Goal: Information Seeking & Learning: Learn about a topic

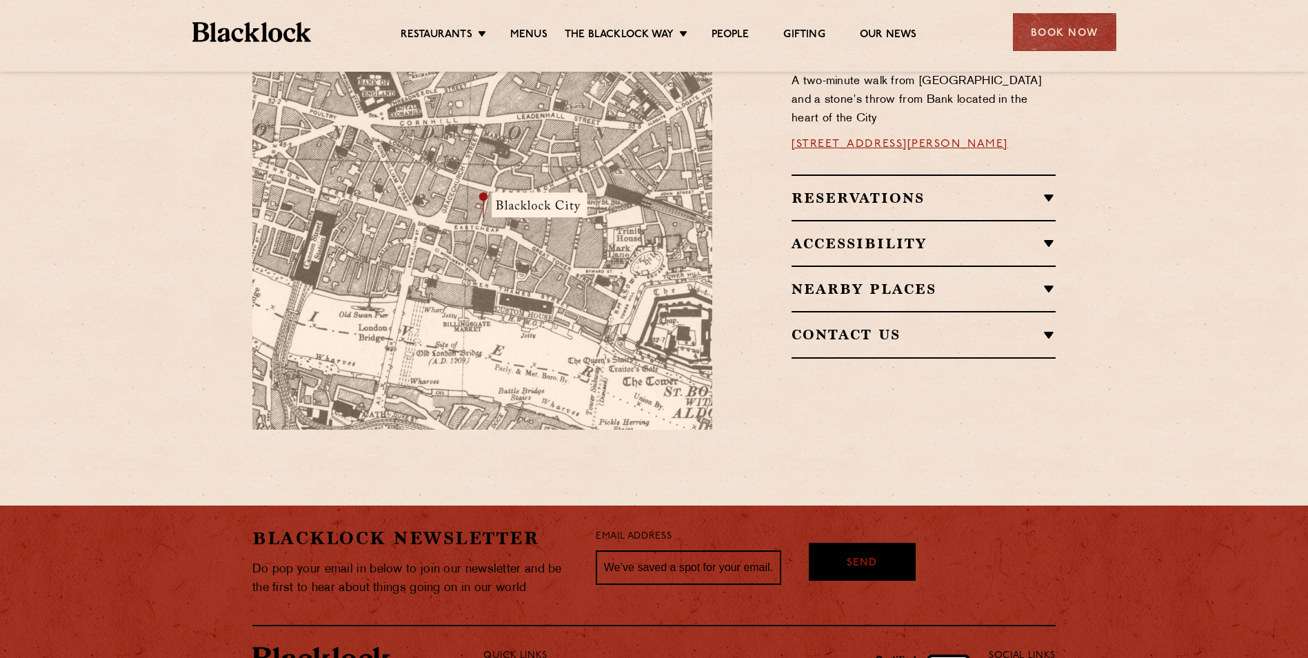
scroll to position [896, 0]
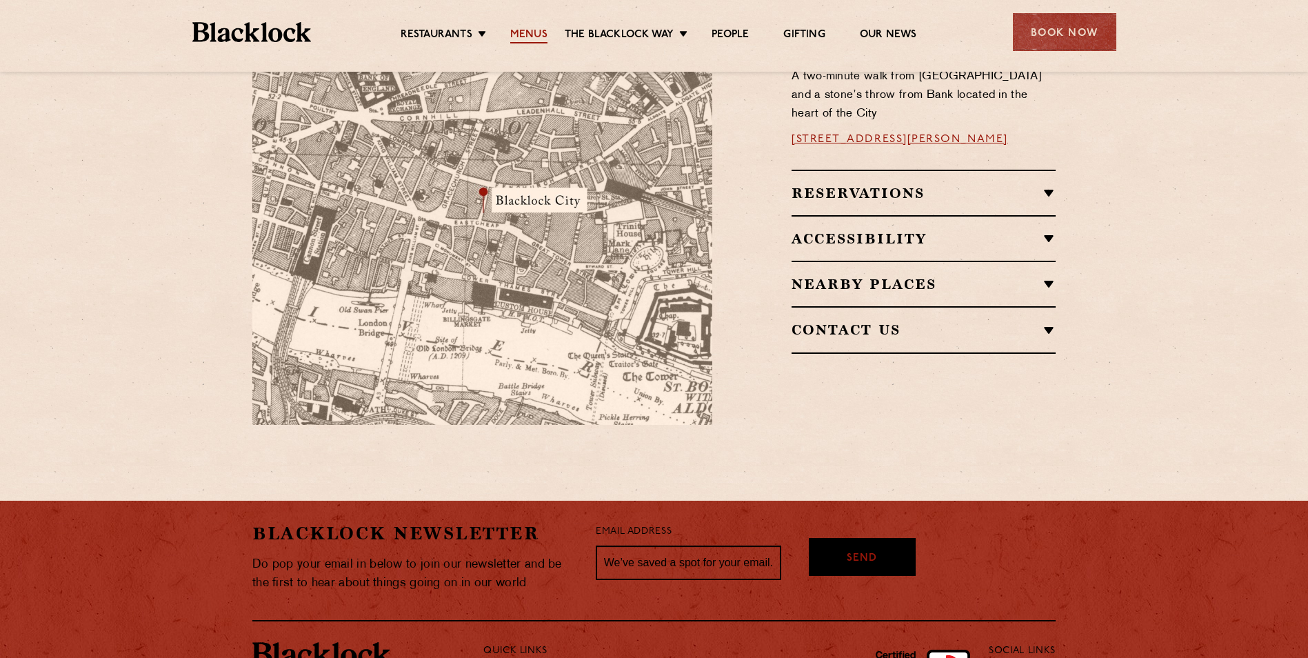
click at [532, 38] on link "Menus" at bounding box center [528, 35] width 37 height 15
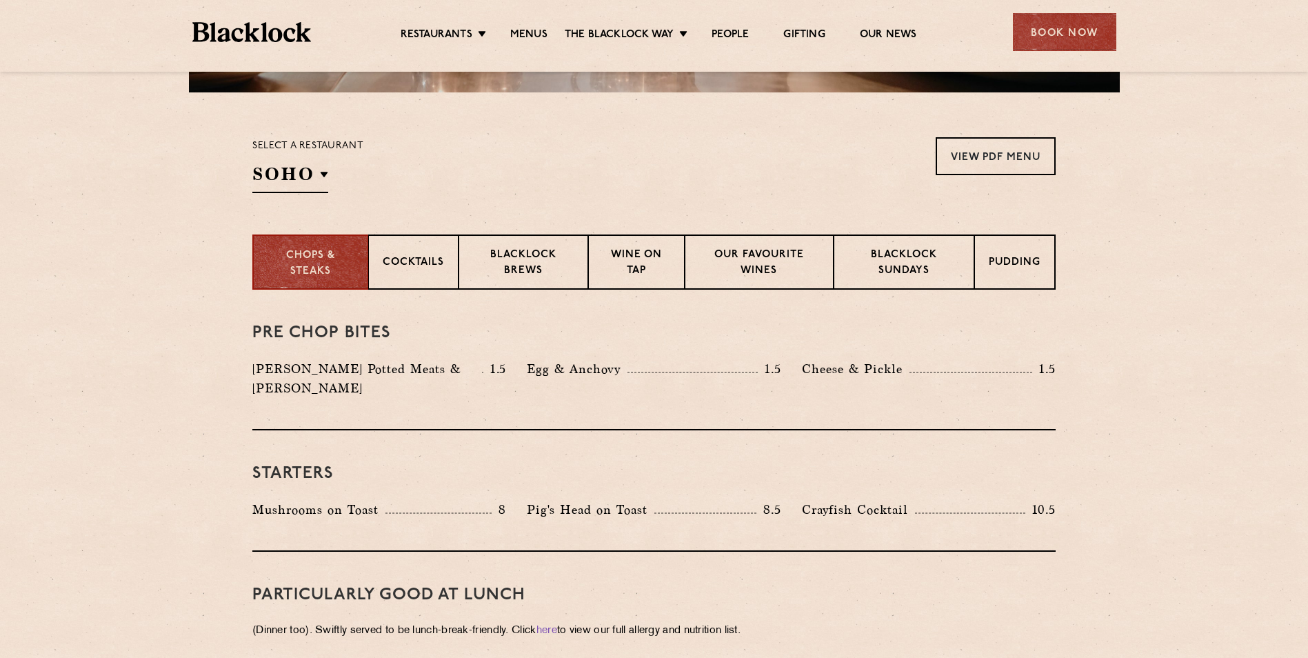
scroll to position [414, 0]
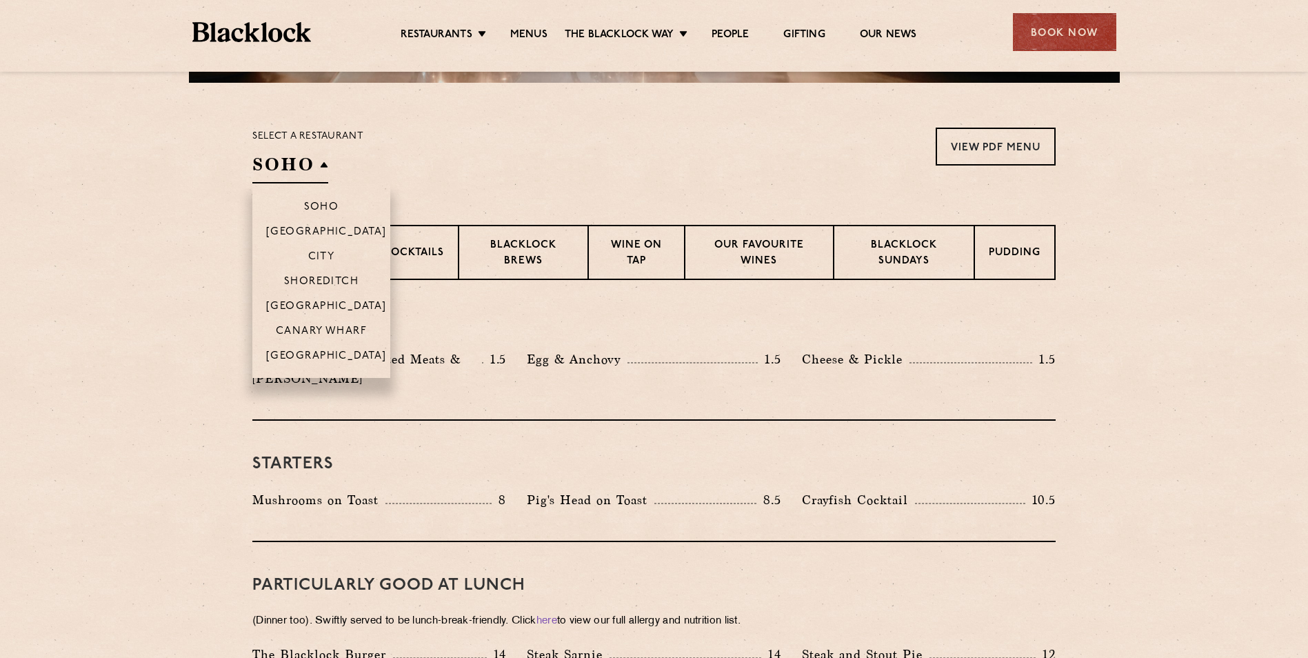
click at [281, 166] on h2 "SOHO" at bounding box center [290, 167] width 76 height 31
click at [327, 246] on li "City" at bounding box center [321, 255] width 138 height 25
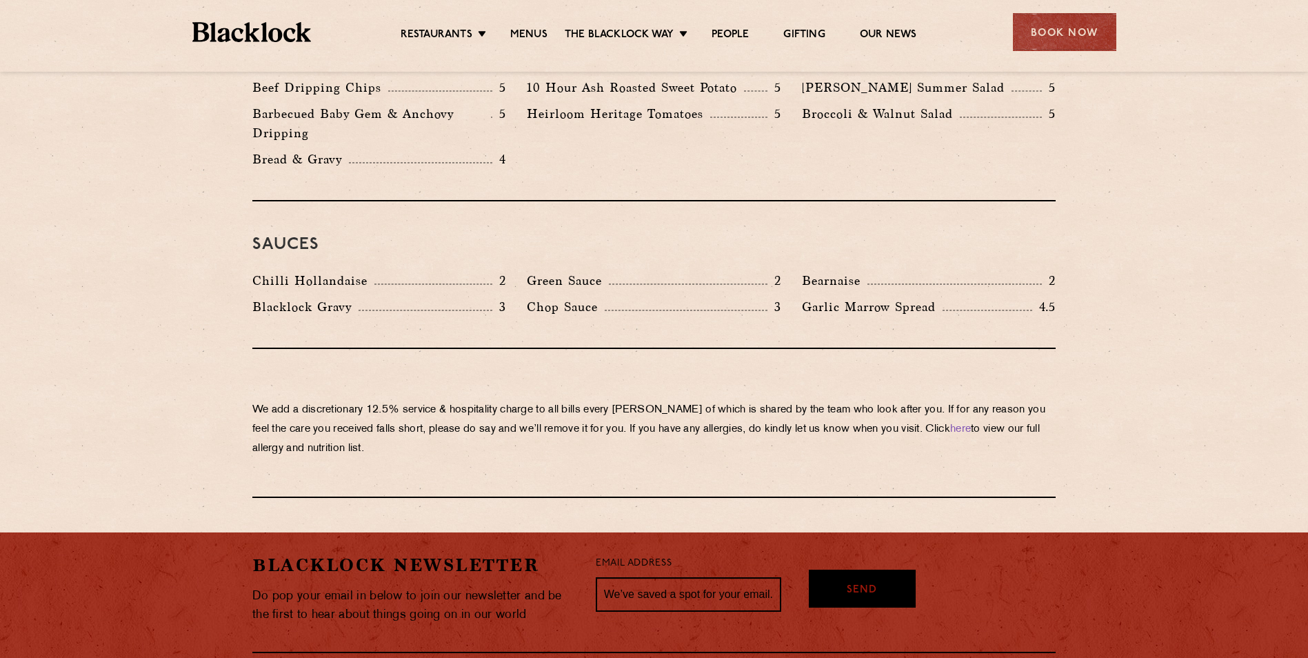
scroll to position [2275, 0]
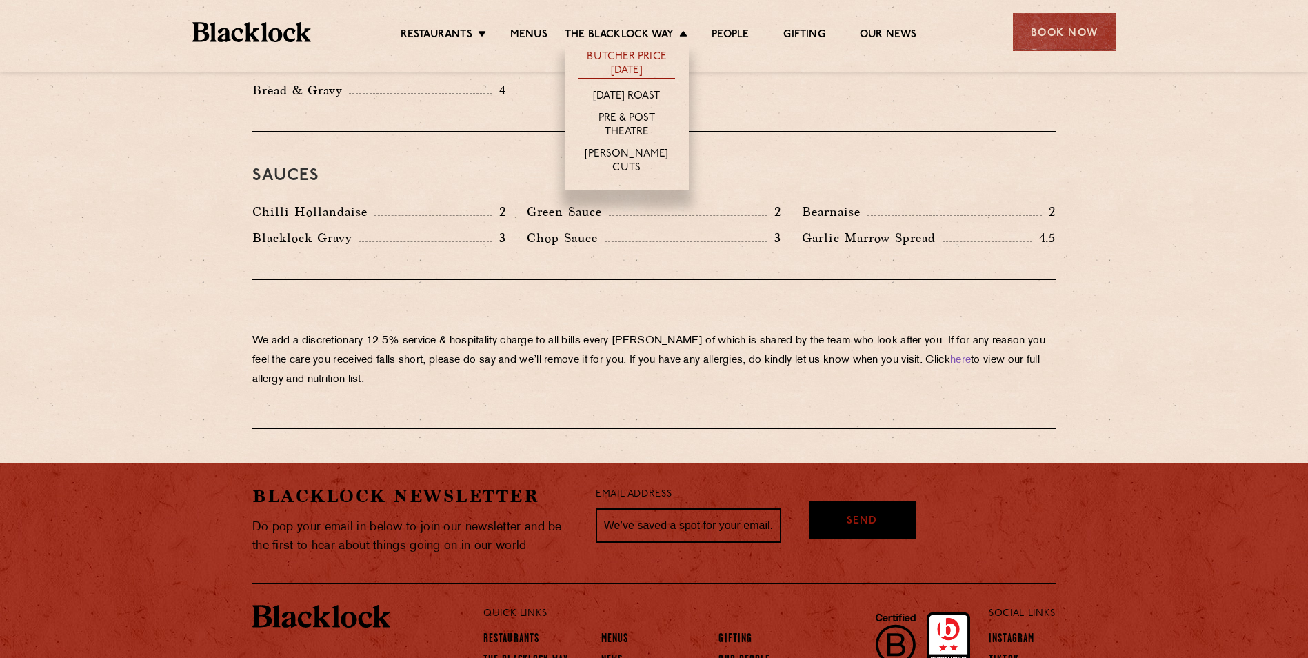
click at [654, 57] on link "Butcher Price [DATE]" at bounding box center [626, 64] width 97 height 29
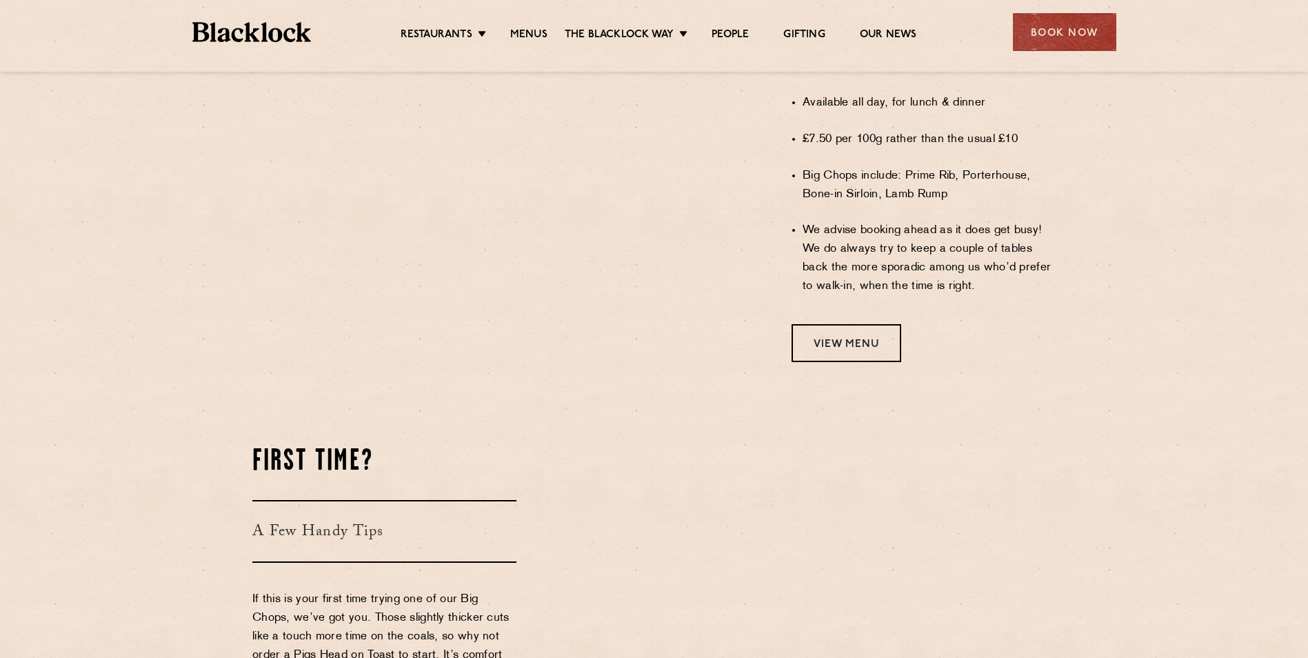
scroll to position [1172, 0]
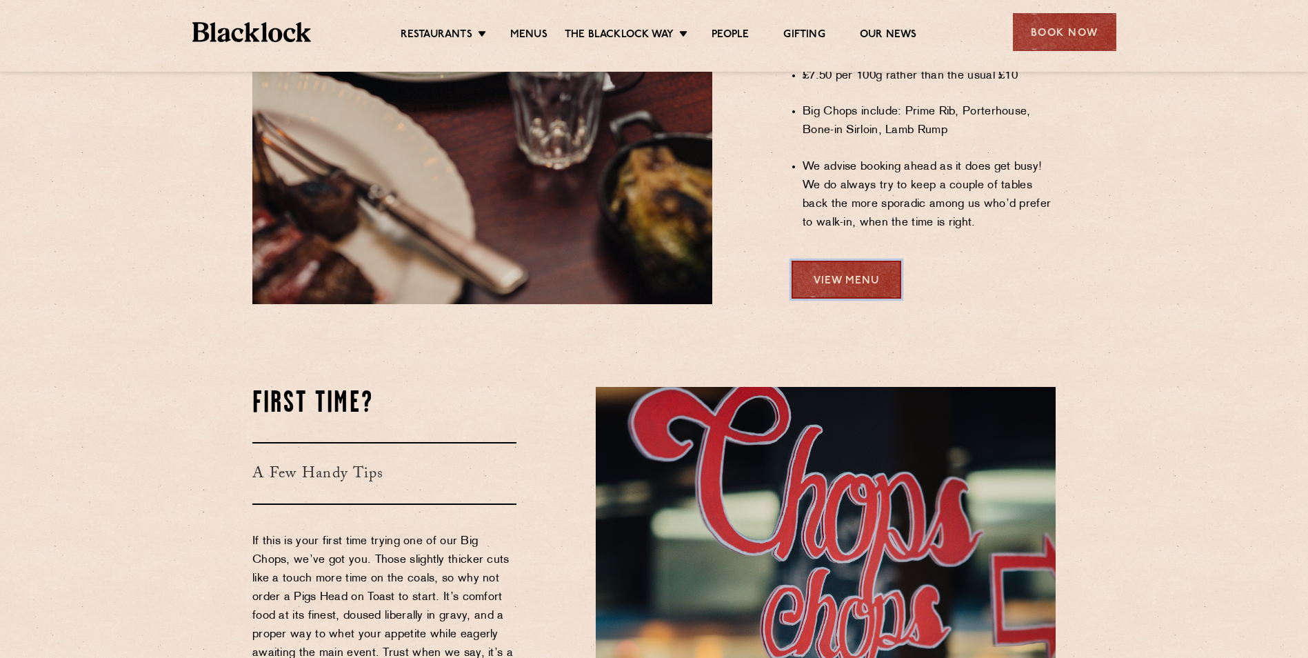
click at [826, 263] on link "View Menu" at bounding box center [847, 280] width 110 height 38
